Goal: Task Accomplishment & Management: Manage account settings

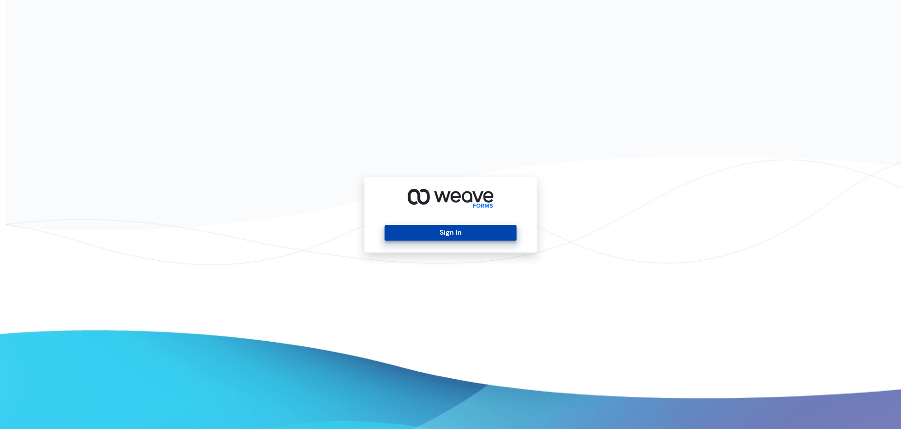
click at [456, 229] on button "Sign In" at bounding box center [451, 233] width 132 height 16
